Goal: Information Seeking & Learning: Find specific fact

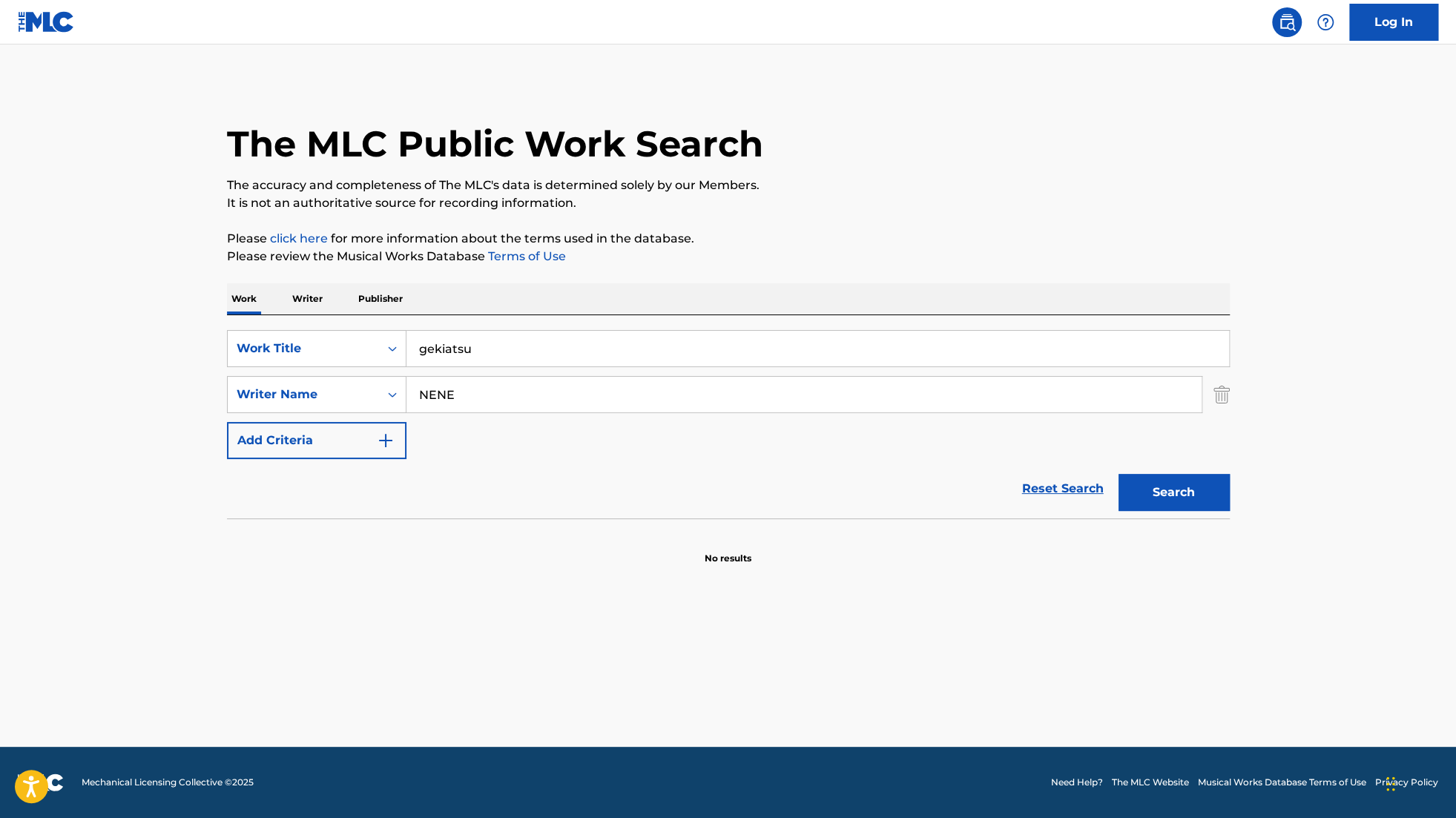
click at [531, 359] on input "gekiatsu" at bounding box center [818, 348] width 823 height 36
drag, startPoint x: 531, startPoint y: 359, endPoint x: 398, endPoint y: 357, distance: 133.0
click at [398, 357] on div "SearchWithCriteriad4d5560e-090d-4694-8537-96a358e99dd4 Work Title gekiatsu" at bounding box center [728, 348] width 1003 height 37
type input "poppin run"
drag, startPoint x: 480, startPoint y: 399, endPoint x: 371, endPoint y: 374, distance: 111.8
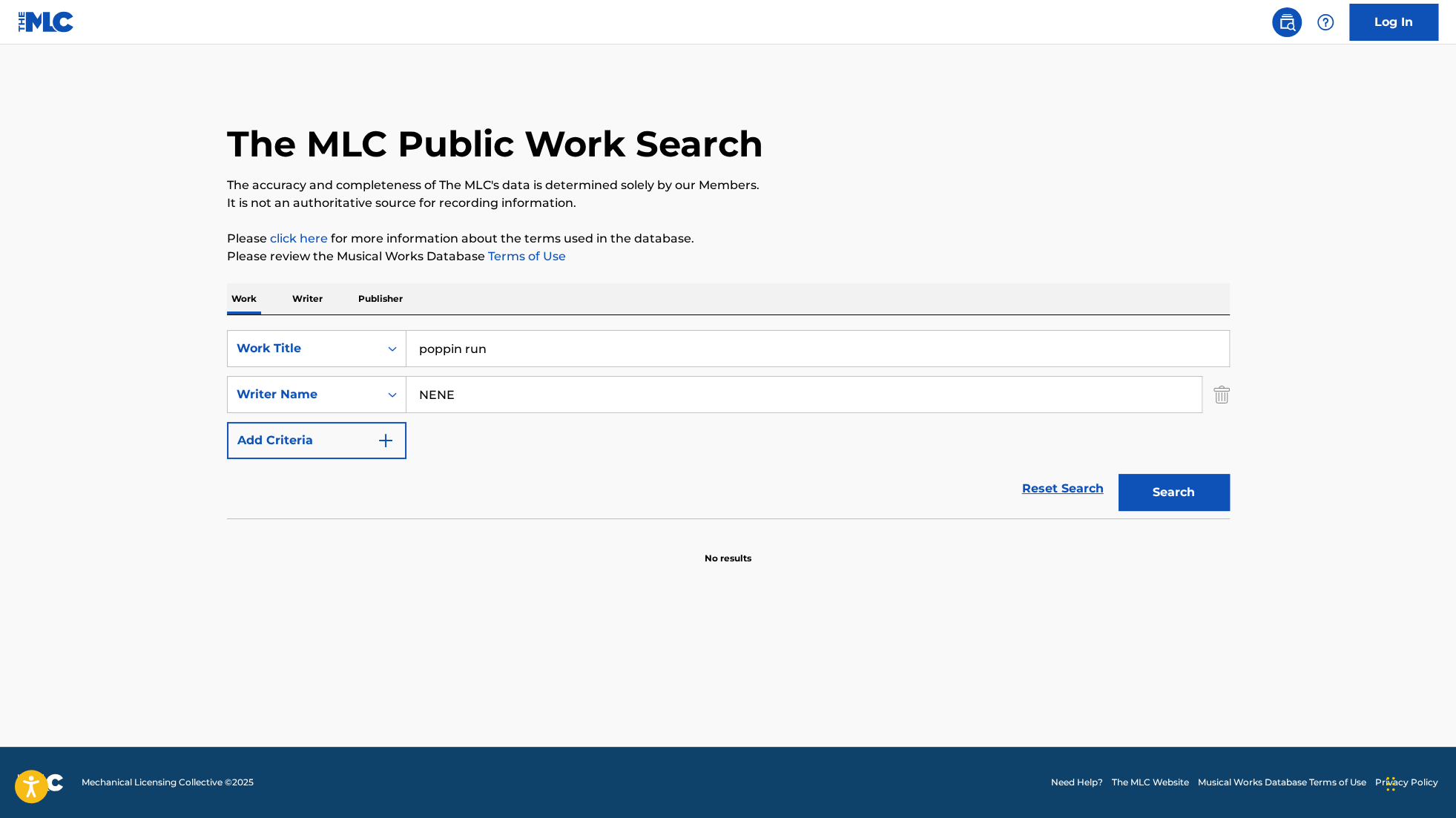
click at [371, 374] on div "SearchWithCriteriad4d5560e-090d-4694-8537-96a358e99dd4 Work Title poppin run Se…" at bounding box center [728, 395] width 1003 height 129
click at [1118, 474] on button "Search" at bounding box center [1173, 492] width 111 height 37
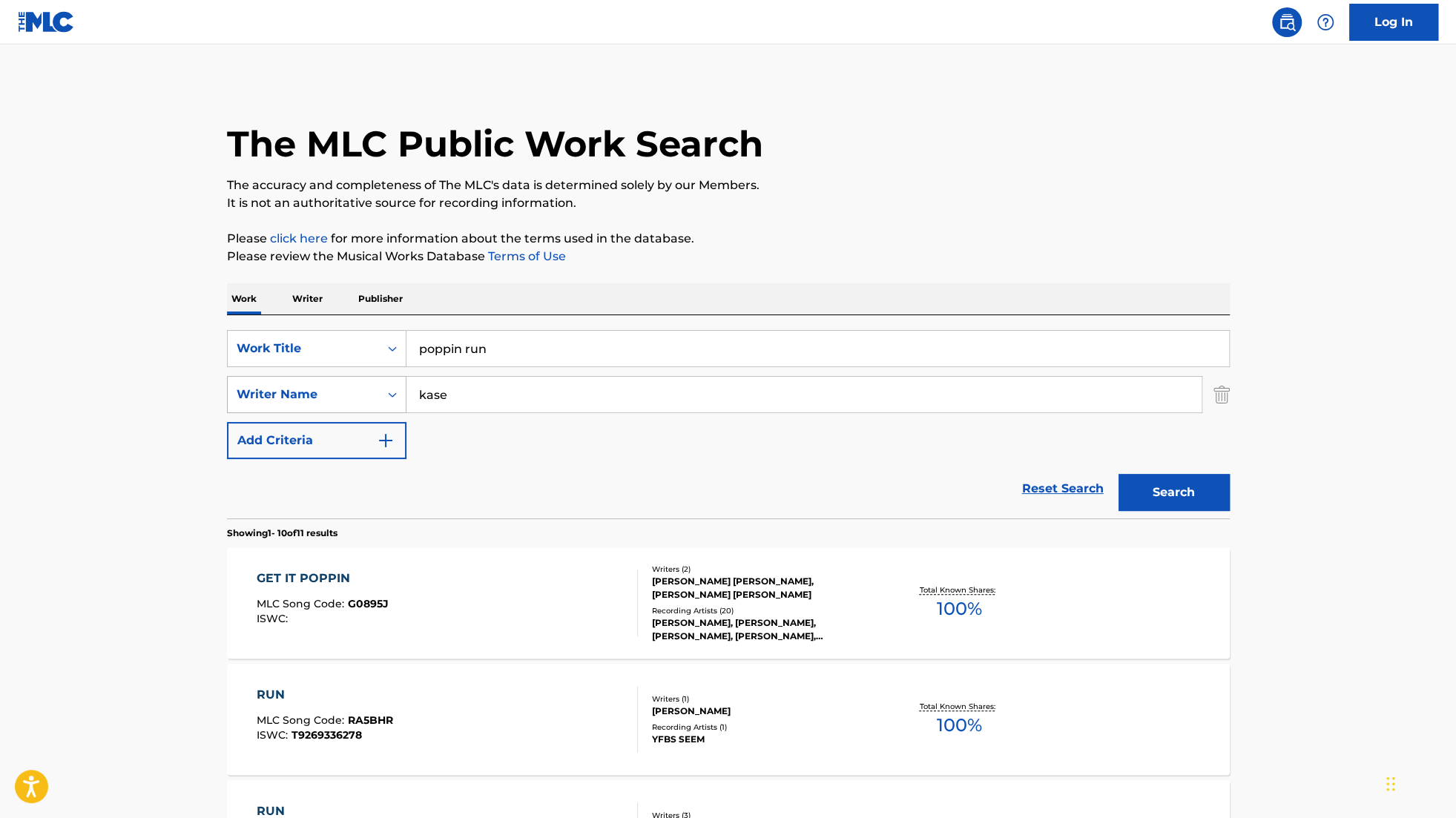
drag, startPoint x: 516, startPoint y: 400, endPoint x: 385, endPoint y: 397, distance: 131.0
click at [385, 397] on div "SearchWithCriteria716a9c00-c419-44fb-93f6-f86f00e0a380 Writer Name [PERSON_NAME]" at bounding box center [728, 395] width 1003 height 37
type input "shibata"
click at [1118, 474] on button "Search" at bounding box center [1173, 492] width 111 height 37
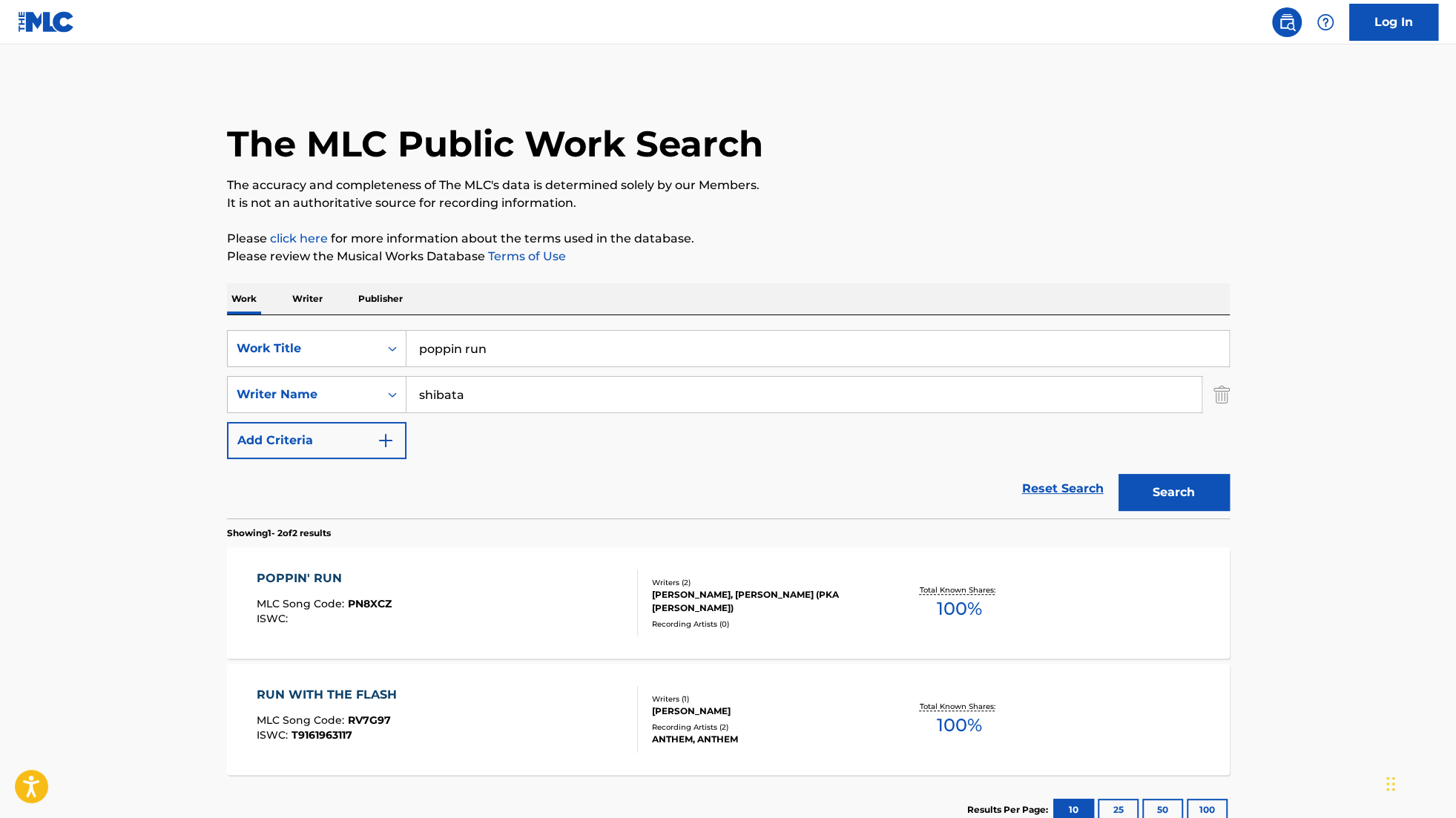
click at [735, 593] on div "[PERSON_NAME], [PERSON_NAME] (PKA [PERSON_NAME])" at bounding box center [764, 601] width 224 height 26
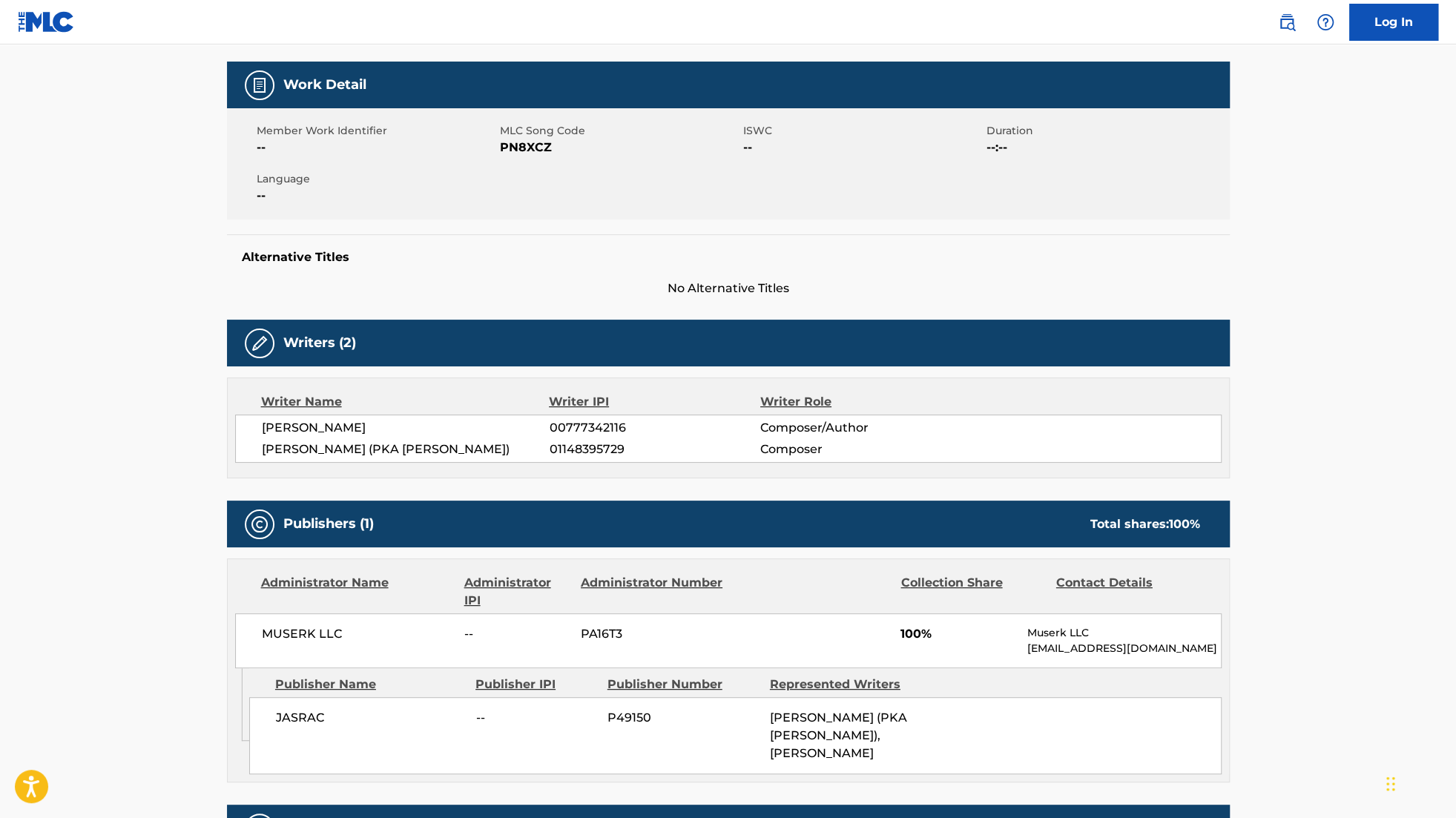
scroll to position [204, 0]
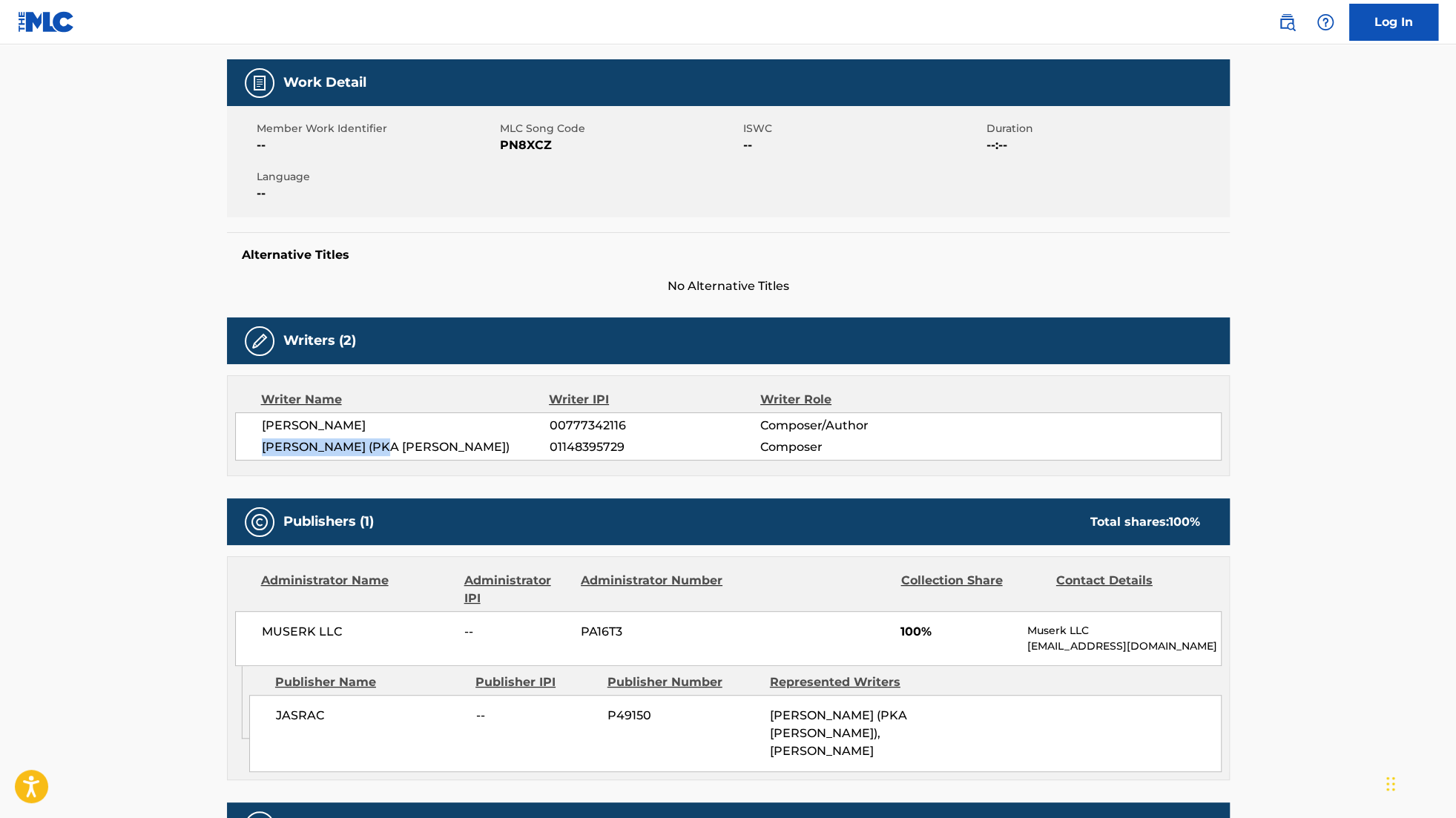
drag, startPoint x: 262, startPoint y: 443, endPoint x: 387, endPoint y: 443, distance: 125.0
click at [387, 443] on span "[PERSON_NAME] (PKA [PERSON_NAME])" at bounding box center [406, 447] width 288 height 18
copy span "[PERSON_NAME]"
